Goal: Task Accomplishment & Management: Complete application form

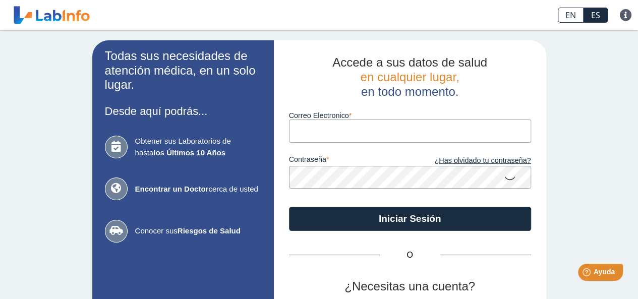
click at [294, 134] on input "Correo Electronico" at bounding box center [410, 130] width 242 height 23
type input "[EMAIL_ADDRESS][DOMAIN_NAME]"
click at [504, 178] on icon at bounding box center [510, 178] width 12 height 20
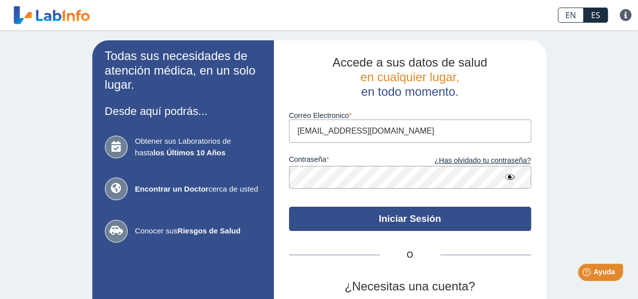
click at [402, 215] on button "Iniciar Sesión" at bounding box center [410, 219] width 242 height 24
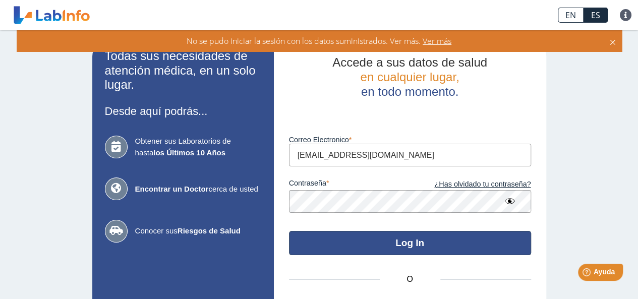
click at [403, 241] on button "Log In" at bounding box center [410, 243] width 242 height 24
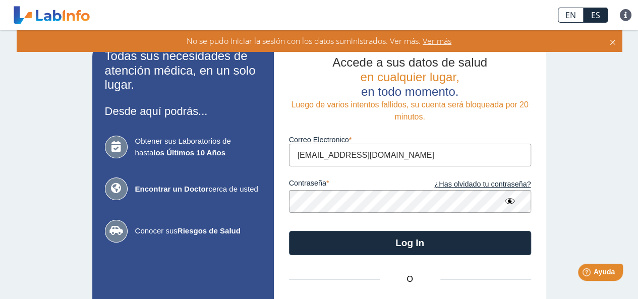
click at [439, 41] on span "Ver más" at bounding box center [435, 40] width 31 height 11
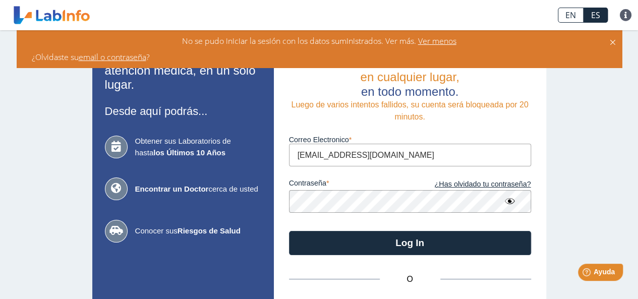
click at [439, 41] on span "Ver menos" at bounding box center [436, 40] width 40 height 11
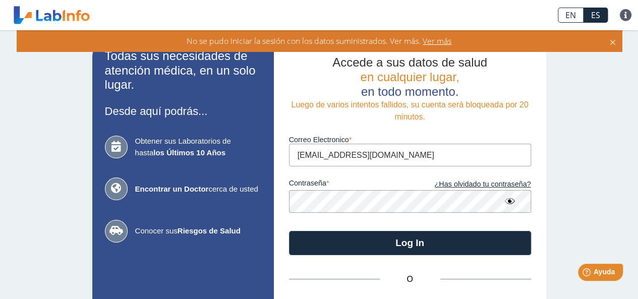
click at [611, 38] on icon at bounding box center [612, 40] width 8 height 11
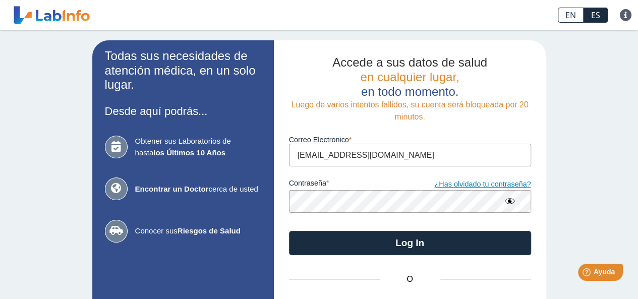
click at [482, 186] on link "¿Has olvidado tu contraseña?" at bounding box center [470, 184] width 121 height 11
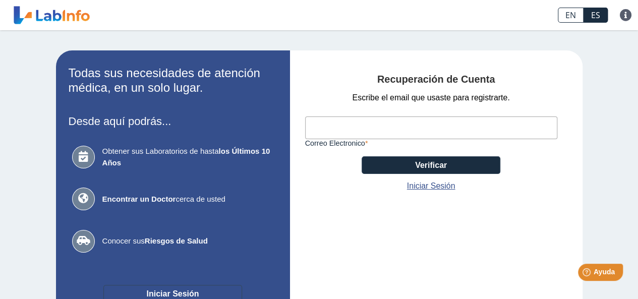
click at [162, 290] on button "Iniciar Sesión" at bounding box center [172, 294] width 139 height 18
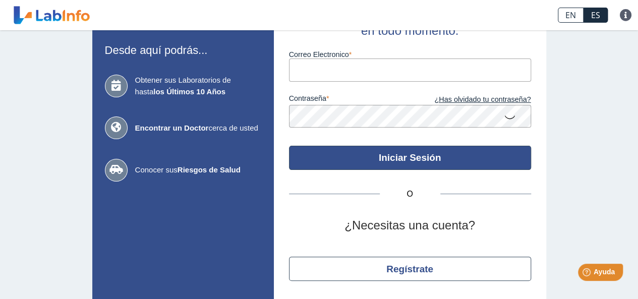
scroll to position [93, 0]
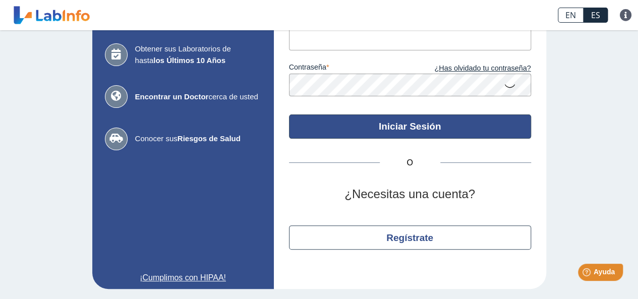
drag, startPoint x: 379, startPoint y: 213, endPoint x: 380, endPoint y: 220, distance: 7.2
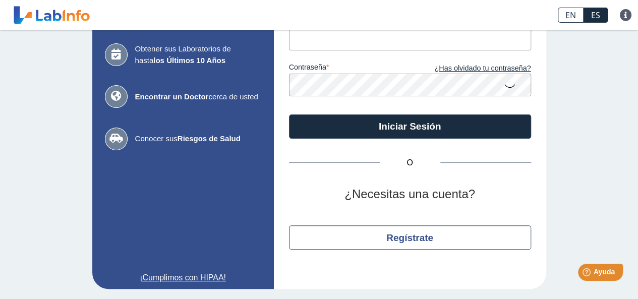
drag, startPoint x: 380, startPoint y: 220, endPoint x: 548, endPoint y: 71, distance: 224.9
click at [548, 71] on div "Todas sus necesidades de atención médica, en un solo lugar. Desde aquí podrás..…" at bounding box center [319, 118] width 638 height 361
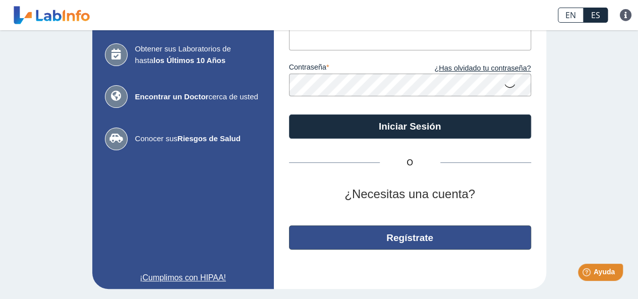
click at [387, 232] on button "Regístrate" at bounding box center [410, 237] width 242 height 24
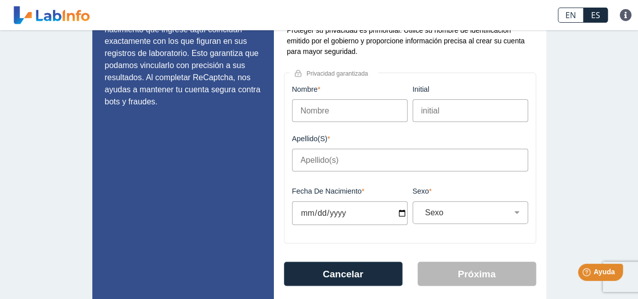
click at [370, 108] on input "Nombre" at bounding box center [349, 110] width 115 height 23
drag, startPoint x: 376, startPoint y: 109, endPoint x: 373, endPoint y: 121, distance: 12.0
click at [374, 114] on input "Nombre" at bounding box center [349, 110] width 115 height 23
type input "[PERSON_NAME]"
click at [454, 106] on input "initial" at bounding box center [469, 110] width 115 height 23
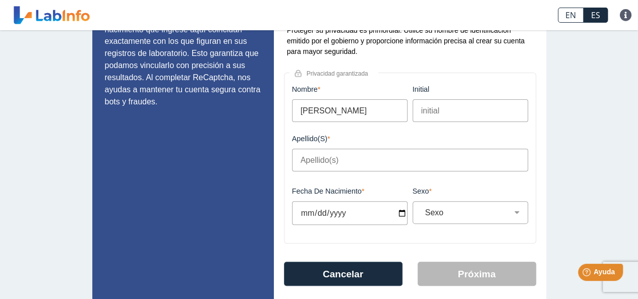
type input "F"
click at [352, 165] on input "Apellido(s)" at bounding box center [410, 160] width 236 height 23
type input "[PERSON_NAME]"
click at [424, 191] on label "Sexo" at bounding box center [469, 191] width 115 height 8
click at [424, 208] on select "Sexo Masculino Femenino" at bounding box center [474, 213] width 106 height 10
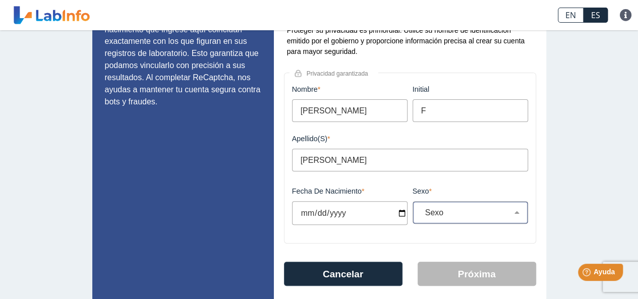
drag, startPoint x: 425, startPoint y: 207, endPoint x: 449, endPoint y: 212, distance: 23.7
click at [449, 212] on div "Sexo Masculino Femenino" at bounding box center [469, 212] width 115 height 23
click at [514, 209] on select "Sexo Masculino Femenino" at bounding box center [474, 213] width 106 height 10
select select "M"
click at [421, 208] on select "Sexo Masculino Femenino" at bounding box center [474, 213] width 106 height 10
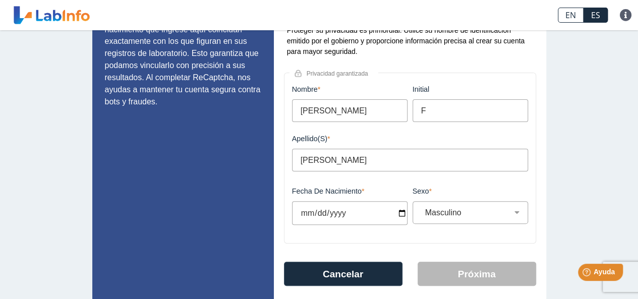
click at [349, 210] on input "Fecha de Nacimiento" at bounding box center [349, 213] width 115 height 24
click at [350, 208] on input "Fecha de Nacimiento" at bounding box center [349, 213] width 115 height 24
click at [396, 213] on input "Fecha de Nacimiento" at bounding box center [349, 213] width 115 height 24
type input "[DATE]"
select select
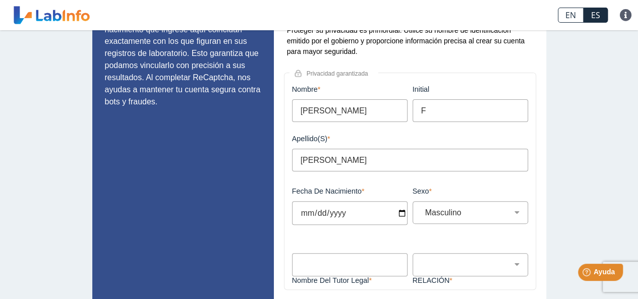
click at [339, 211] on input "[DATE]" at bounding box center [349, 213] width 115 height 24
click at [298, 215] on input "Fecha de Nacimiento" at bounding box center [349, 213] width 115 height 24
click at [326, 210] on input "Fecha de Nacimiento" at bounding box center [349, 213] width 115 height 24
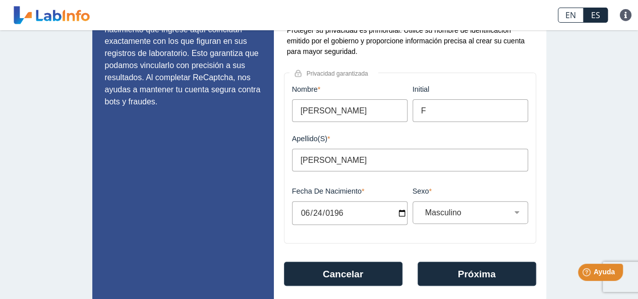
type input "[DATE]"
click at [514, 212] on select "Sexo Masculino Femenino" at bounding box center [474, 213] width 106 height 10
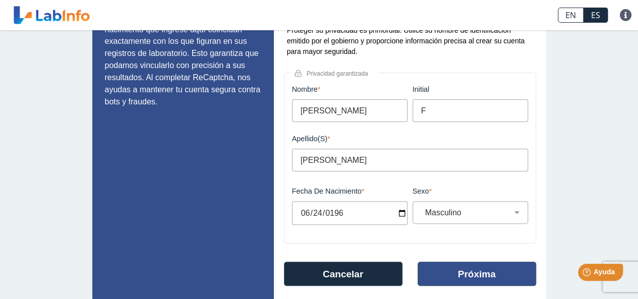
click at [466, 271] on button "Próxima" at bounding box center [476, 274] width 118 height 24
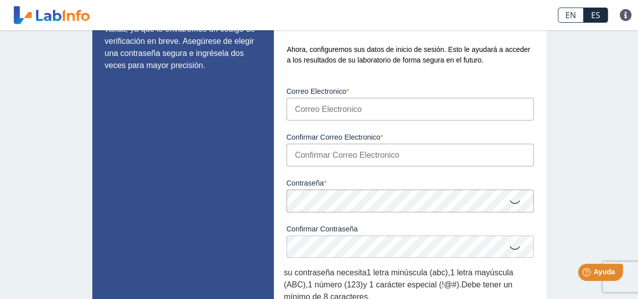
click at [287, 103] on input "Correo Electronico" at bounding box center [409, 109] width 247 height 23
type input "[EMAIL_ADDRESS][DOMAIN_NAME]"
click at [293, 156] on input "Confirmar Correo Electronico" at bounding box center [409, 155] width 247 height 23
type input "[EMAIL_ADDRESS][DOMAIN_NAME]"
click at [510, 204] on icon at bounding box center [515, 202] width 12 height 20
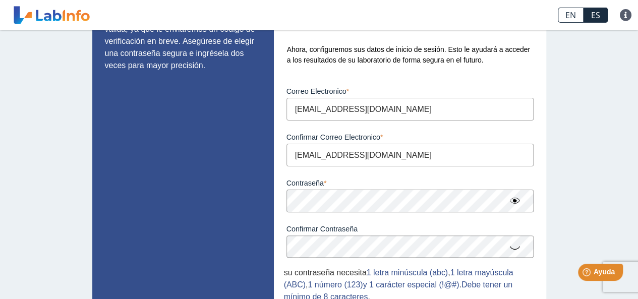
click at [509, 249] on icon at bounding box center [515, 247] width 12 height 20
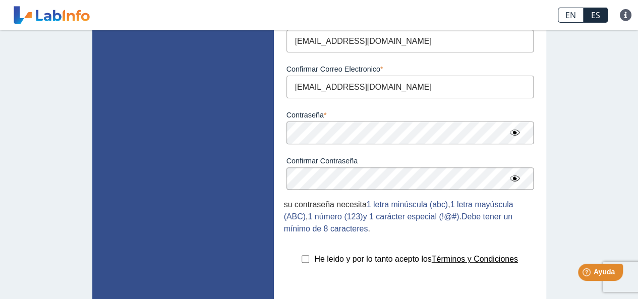
scroll to position [215, 0]
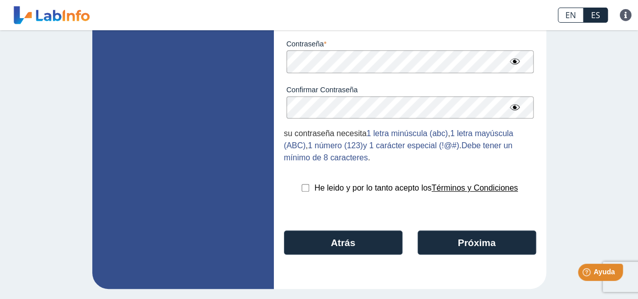
click at [301, 188] on input "checkbox" at bounding box center [305, 188] width 8 height 8
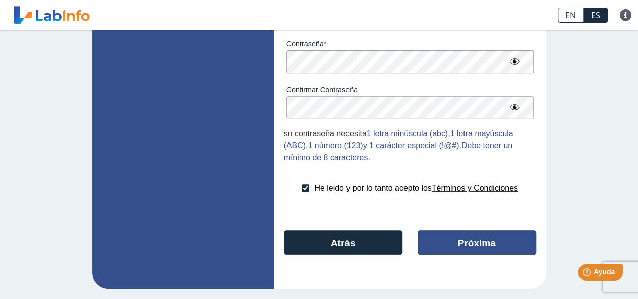
click at [452, 239] on button "Próxima" at bounding box center [476, 242] width 118 height 24
click at [456, 235] on button "Next" at bounding box center [476, 242] width 118 height 24
click at [452, 238] on button "Next" at bounding box center [476, 242] width 118 height 24
click at [456, 242] on button "Next" at bounding box center [476, 242] width 118 height 24
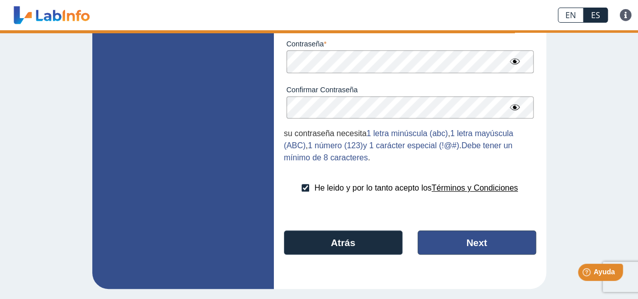
click at [455, 241] on button "Next" at bounding box center [476, 242] width 118 height 24
click at [454, 241] on button "Next" at bounding box center [476, 242] width 118 height 24
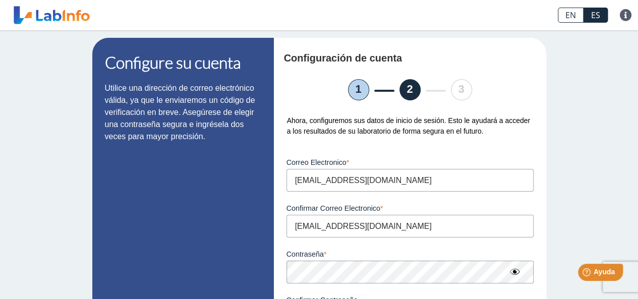
scroll to position [0, 0]
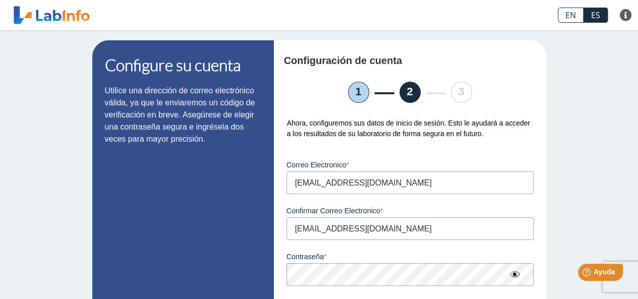
drag, startPoint x: 485, startPoint y: 149, endPoint x: 513, endPoint y: 132, distance: 32.6
click at [513, 132] on div "Ahora, configuremos sus datos de inicio de sesión. Esto le ayudará a acceder a …" at bounding box center [410, 128] width 252 height 21
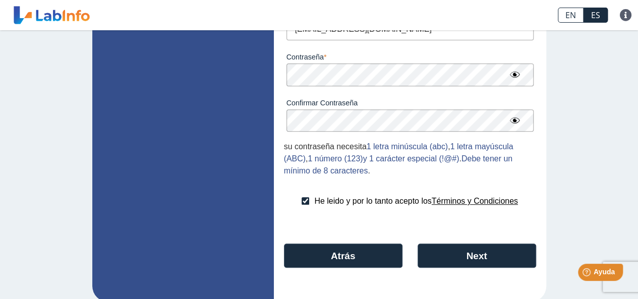
scroll to position [202, 0]
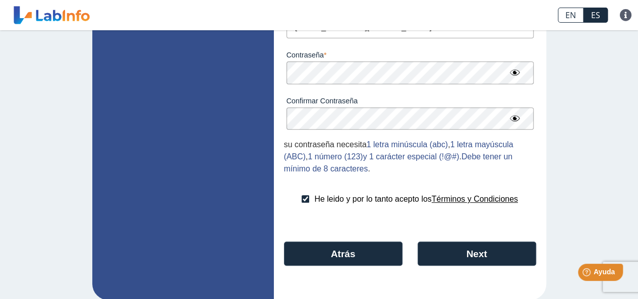
drag, startPoint x: 425, startPoint y: 233, endPoint x: 592, endPoint y: 50, distance: 247.7
click at [592, 50] on div "Configure su cuenta Utilice una dirección de correo electrónico válida, ya que …" at bounding box center [319, 69] width 638 height 481
click at [301, 199] on input "checkbox" at bounding box center [305, 199] width 8 height 8
checkbox input "false"
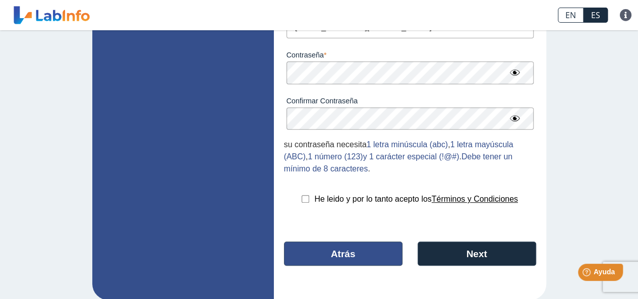
click at [352, 260] on button "Atrás" at bounding box center [343, 253] width 118 height 24
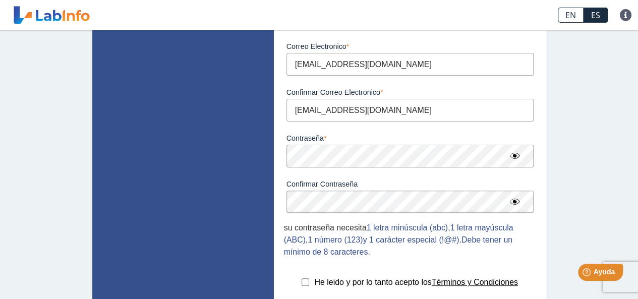
select select "M"
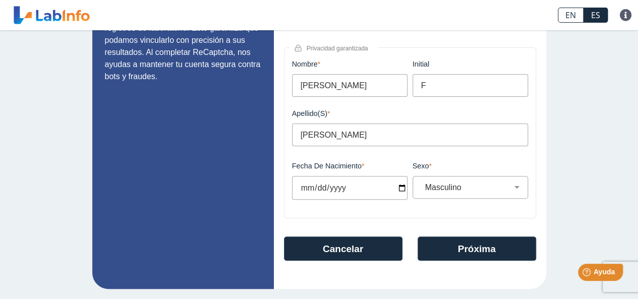
drag, startPoint x: 418, startPoint y: 98, endPoint x: 424, endPoint y: 118, distance: 21.2
drag, startPoint x: 424, startPoint y: 118, endPoint x: 591, endPoint y: 38, distance: 185.1
click at [591, 38] on div "¡Comencemos con sus detalles! Es esencial que el nombre y la fecha de nacimient…" at bounding box center [319, 105] width 638 height 387
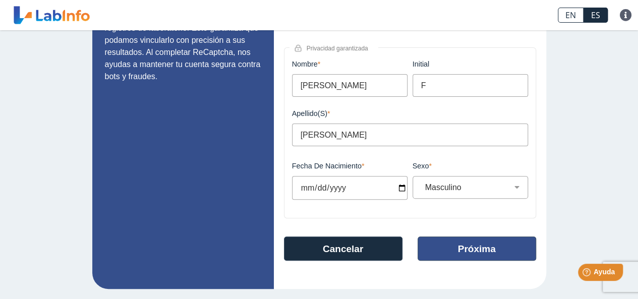
click at [467, 243] on button "Próxima" at bounding box center [476, 248] width 118 height 24
